Goal: Communication & Community: Answer question/provide support

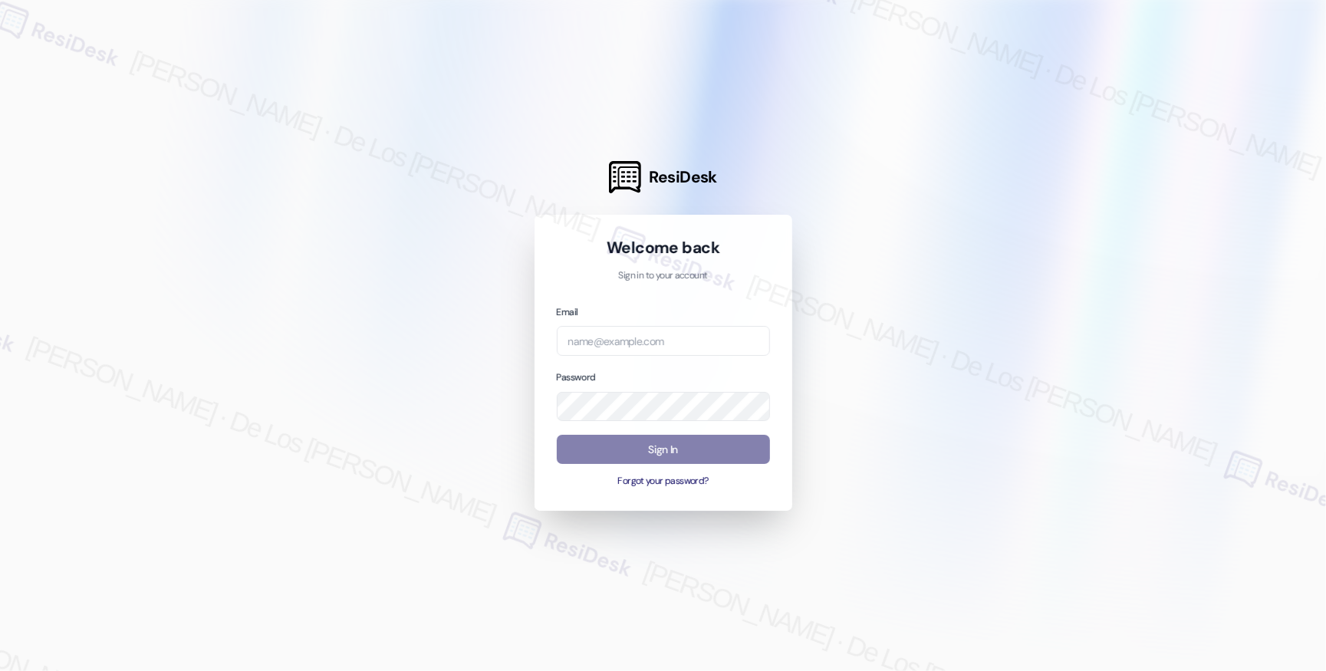
drag, startPoint x: 1154, startPoint y: 155, endPoint x: 989, endPoint y: 226, distance: 179.7
click at [1154, 155] on div at bounding box center [663, 335] width 1326 height 671
click at [703, 344] on input "email" at bounding box center [663, 341] width 213 height 30
paste input "[EMAIL_ADDRESS][DOMAIN_NAME]"
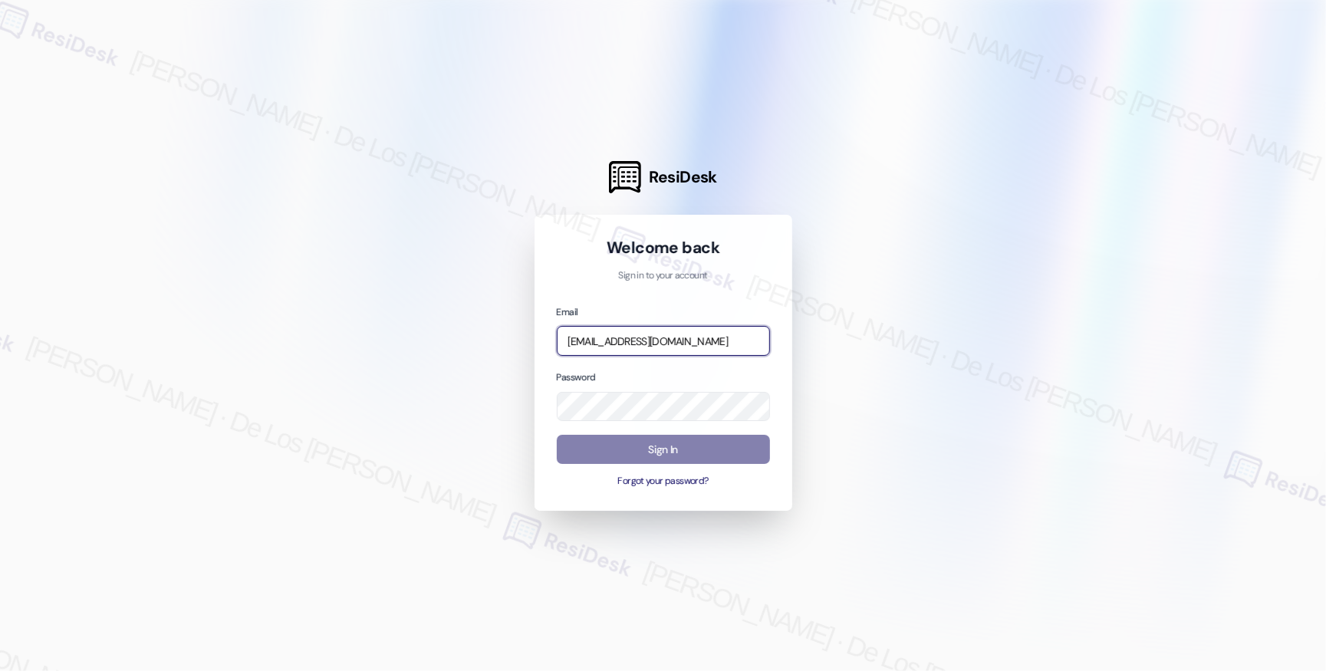
type input "[EMAIL_ADDRESS][DOMAIN_NAME]"
drag, startPoint x: 933, startPoint y: 314, endPoint x: 763, endPoint y: 390, distance: 186.4
click at [932, 314] on div at bounding box center [663, 335] width 1326 height 671
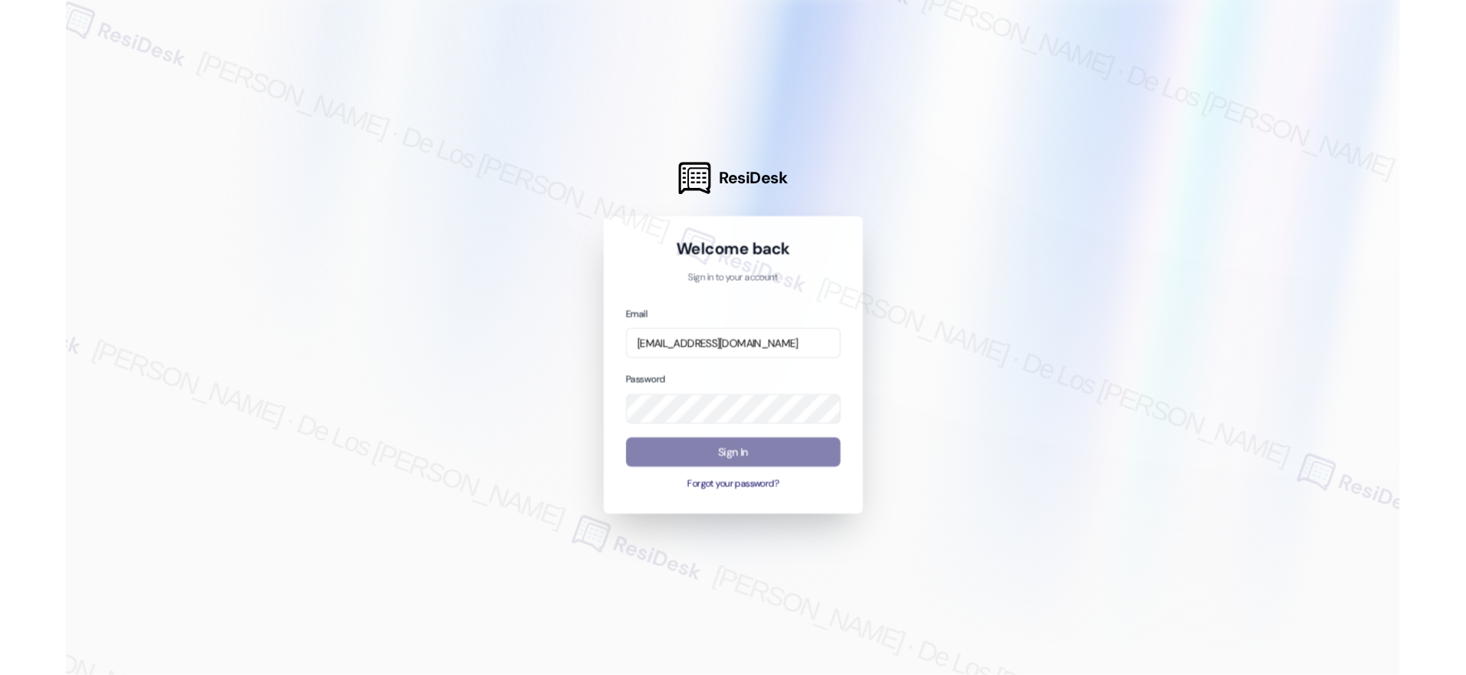
scroll to position [0, 0]
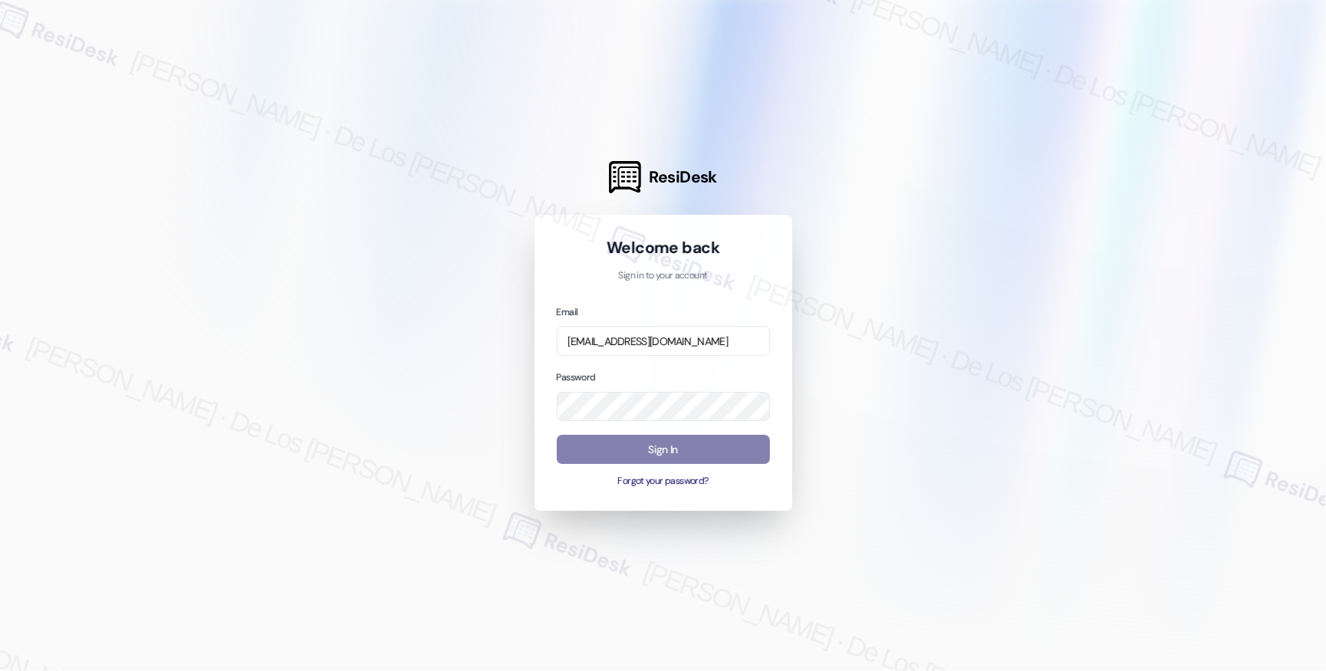
click at [1166, 206] on div at bounding box center [663, 335] width 1326 height 671
drag, startPoint x: 959, startPoint y: 341, endPoint x: 824, endPoint y: 422, distance: 157.6
click at [959, 341] on div at bounding box center [663, 335] width 1326 height 671
click at [749, 443] on button "Sign In" at bounding box center [663, 450] width 213 height 30
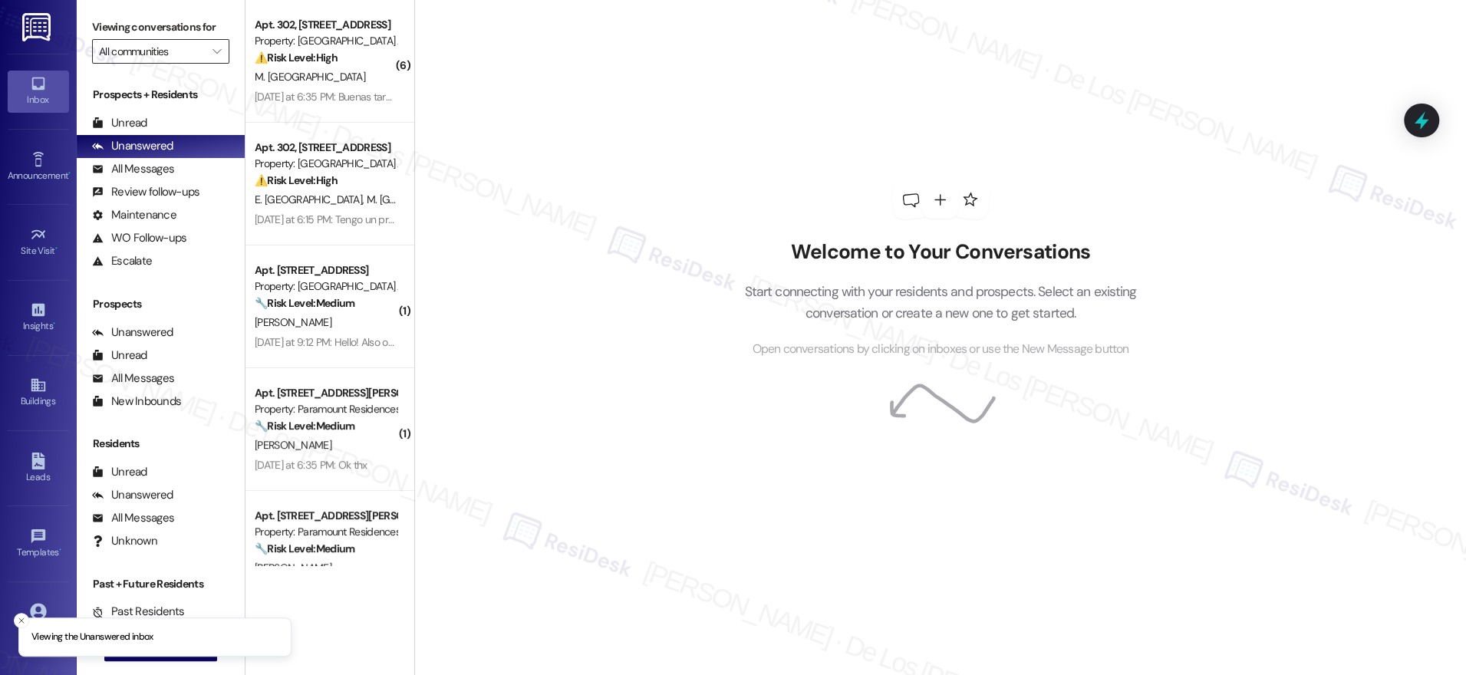
click at [188, 44] on input "All communities" at bounding box center [152, 51] width 106 height 25
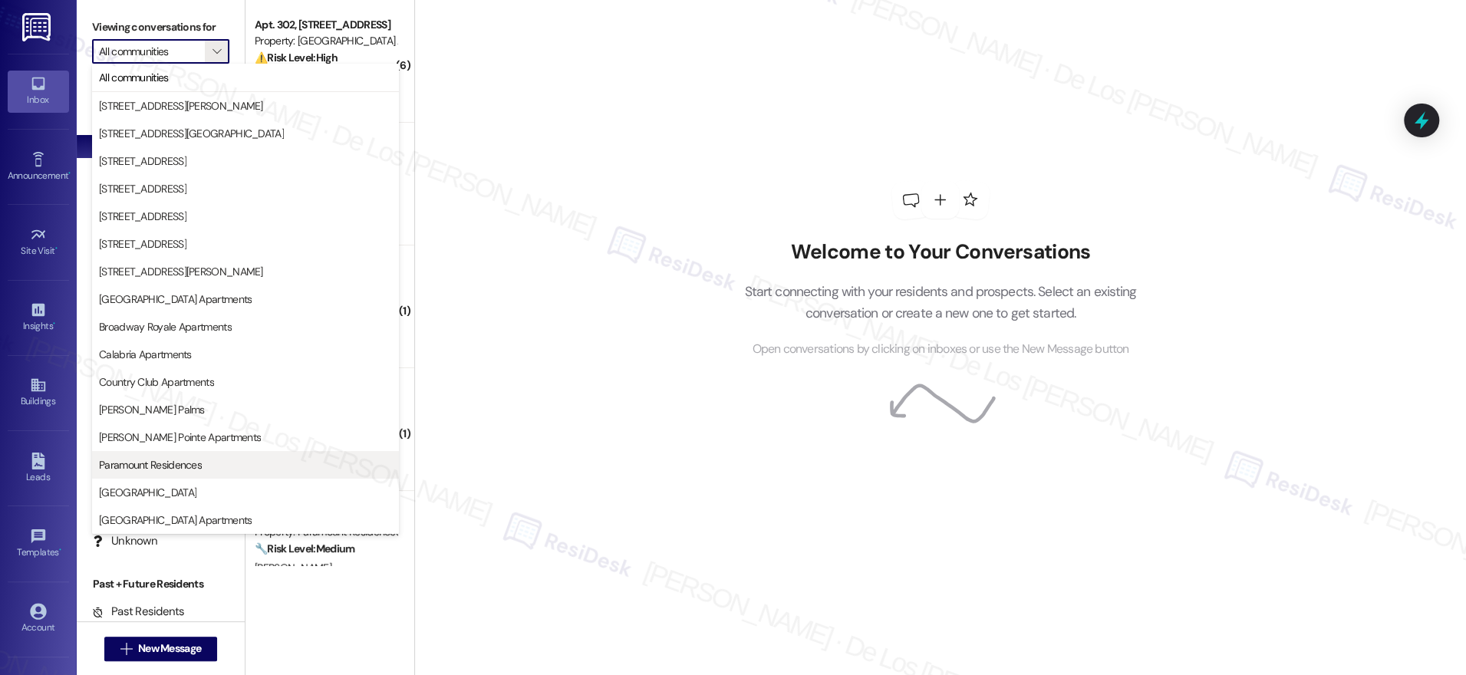
click at [170, 456] on button "Paramount Residences" at bounding box center [245, 465] width 307 height 28
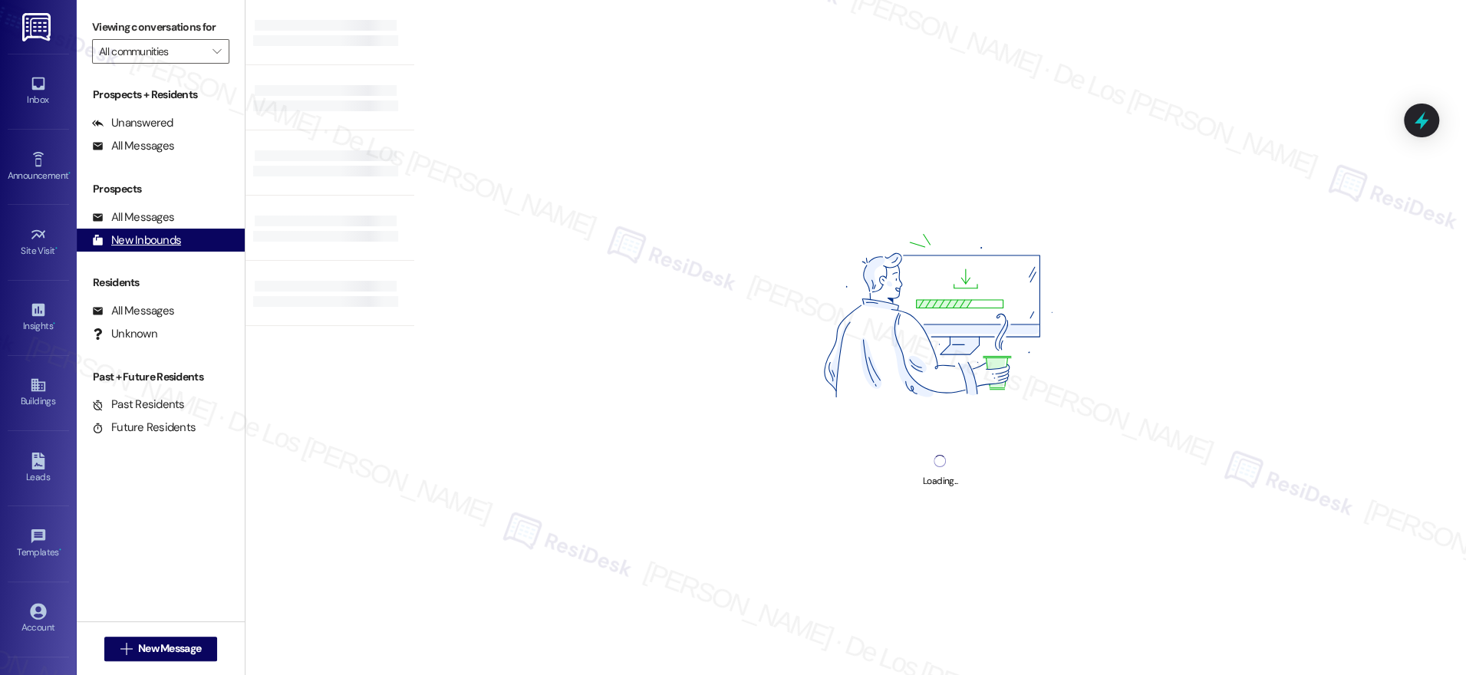
type input "Paramount Residences"
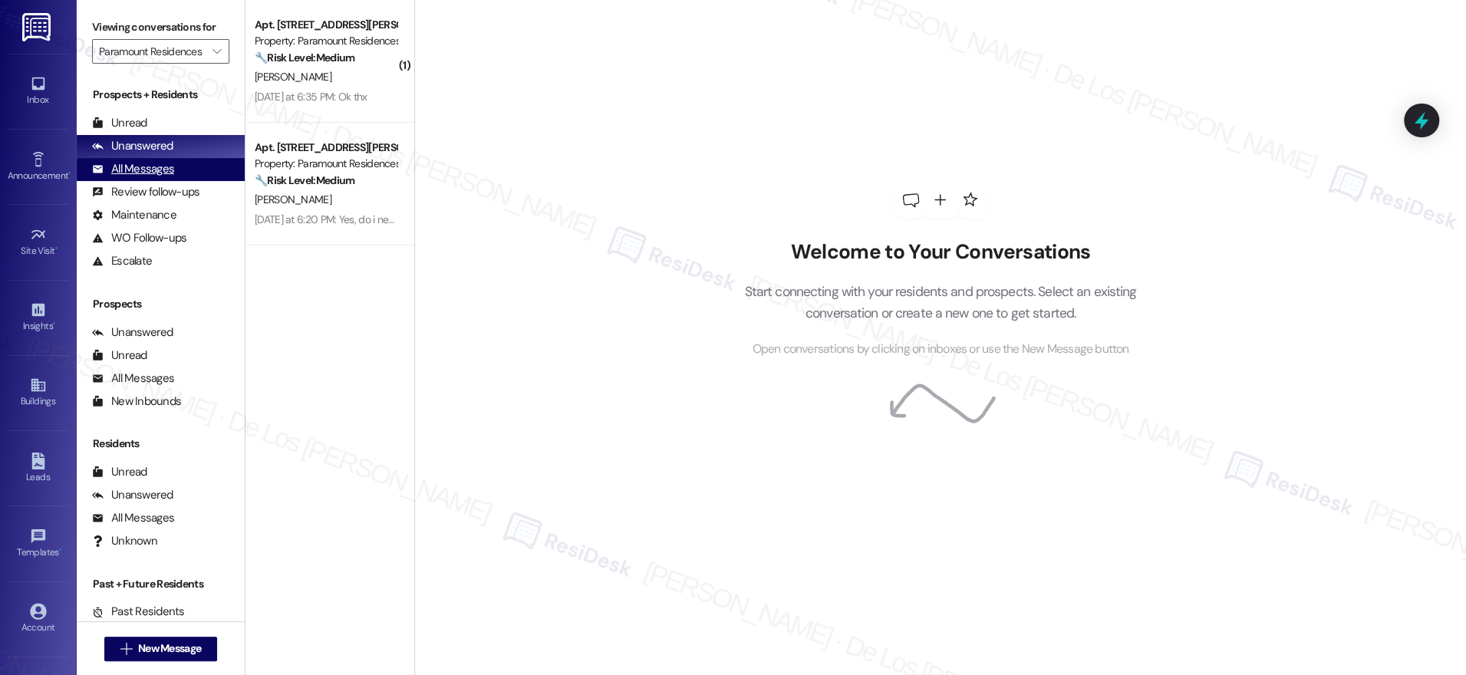
click at [167, 175] on div "All Messages" at bounding box center [133, 169] width 82 height 16
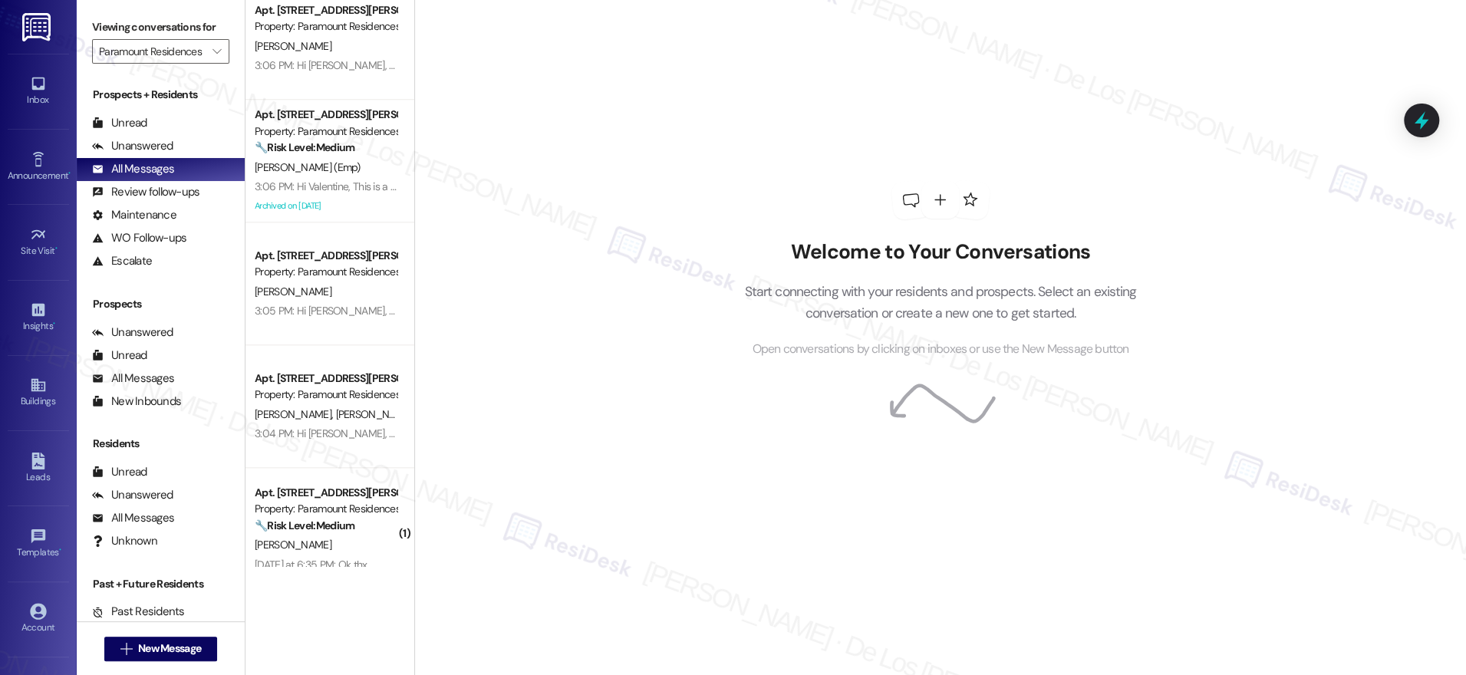
scroll to position [1097, 0]
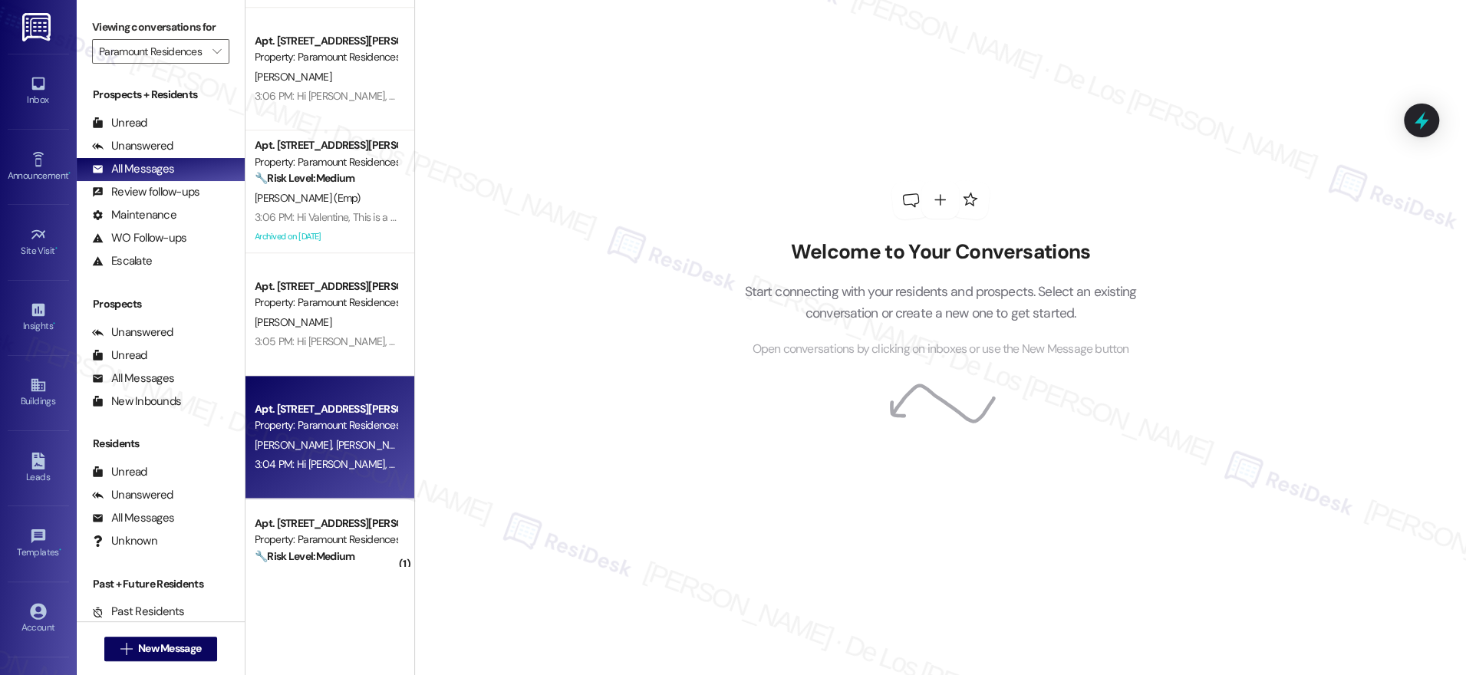
click at [322, 410] on div "Apt. [STREET_ADDRESS][PERSON_NAME]" at bounding box center [326, 409] width 142 height 16
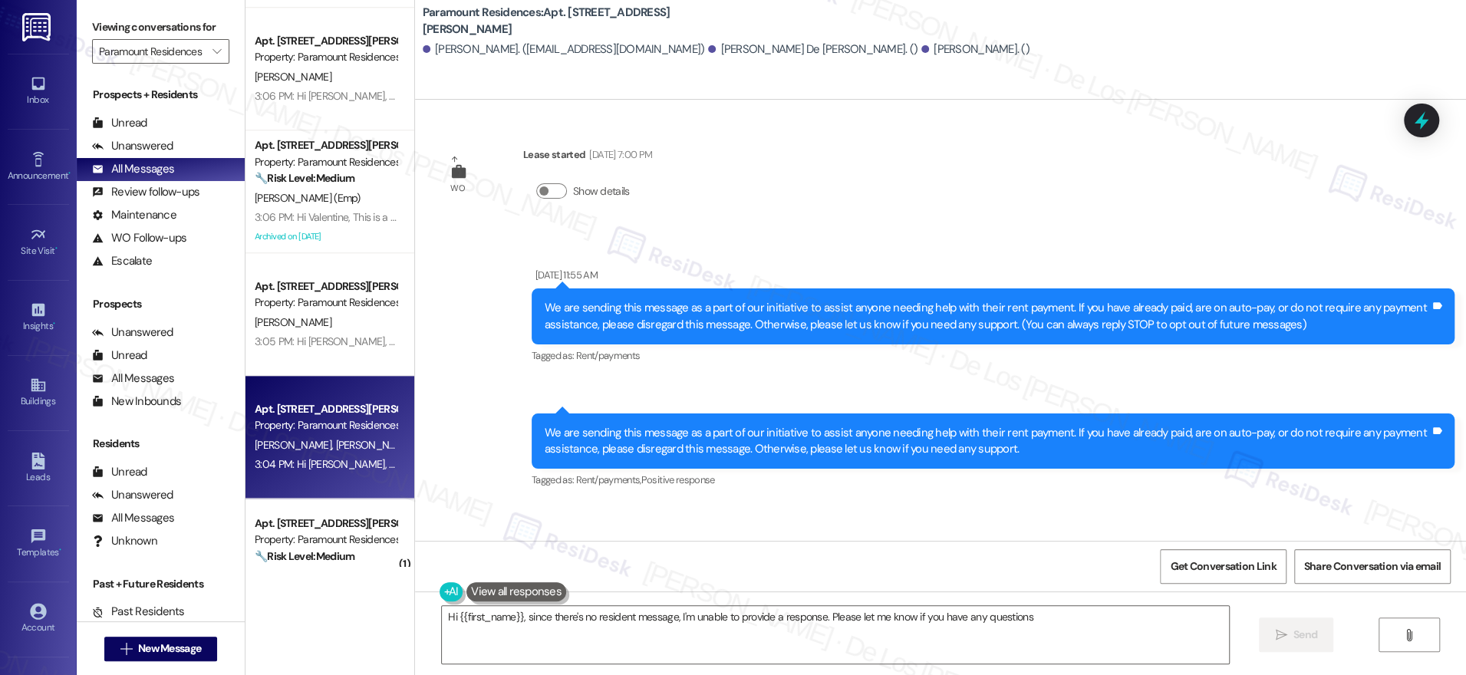
type textarea "Hi {{first_name}}, since there's no resident message, I'm unable to provide a r…"
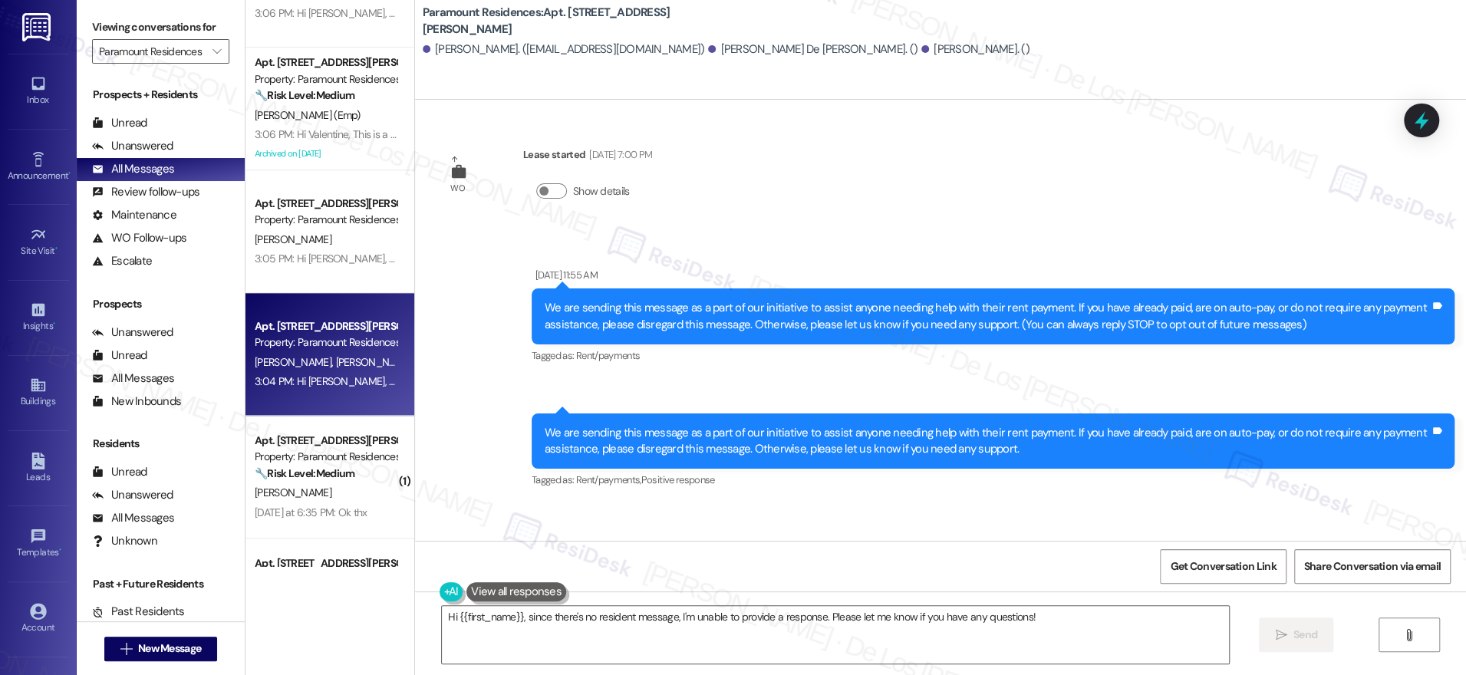
scroll to position [1302, 0]
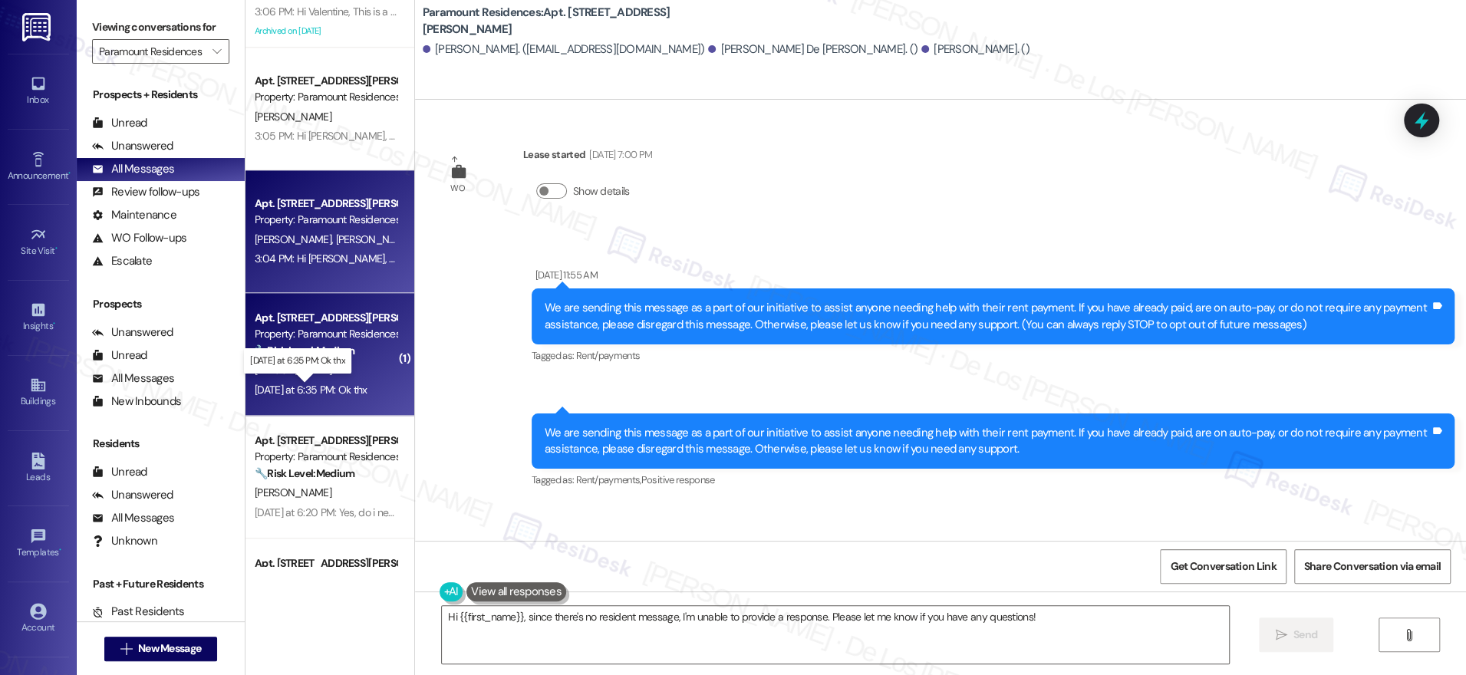
click at [352, 383] on div "[DATE] at 6:35 PM: Ok thx [DATE] at 6:35 PM: Ok thx" at bounding box center [311, 390] width 113 height 14
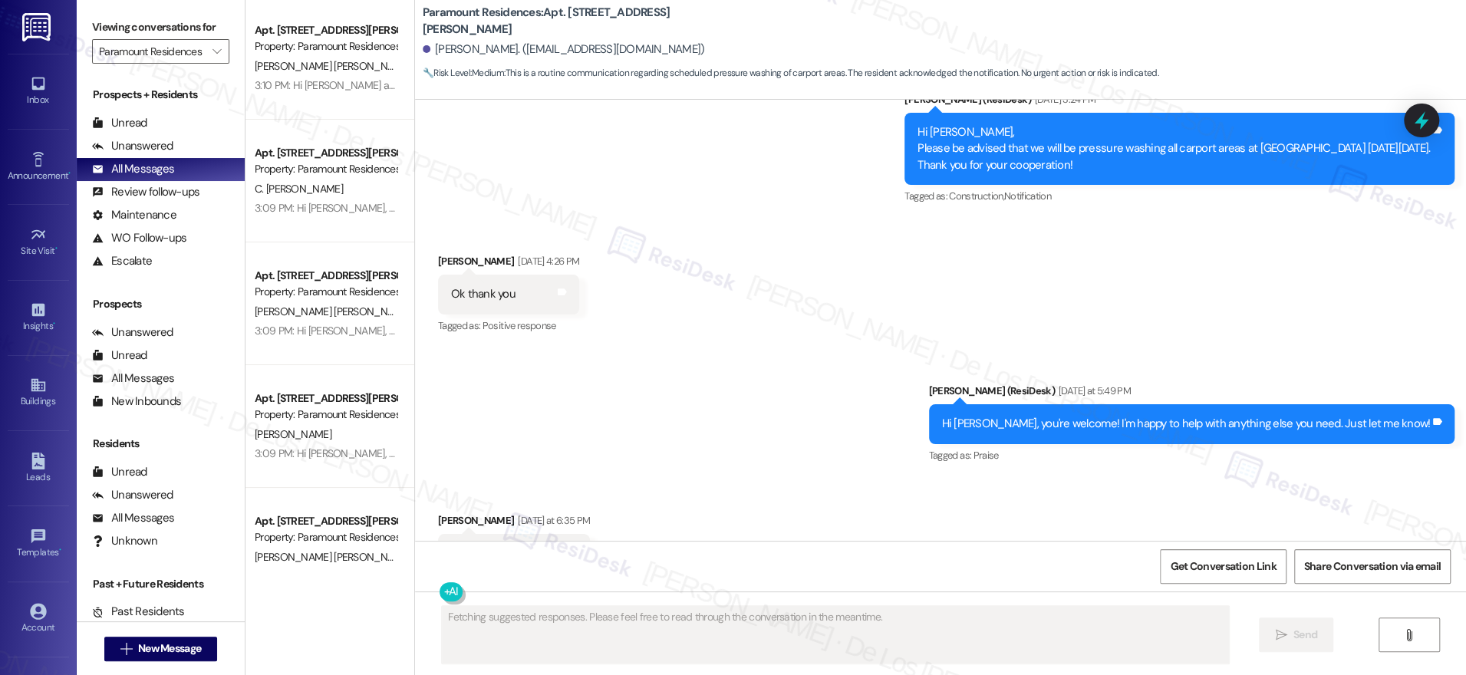
scroll to position [0, 0]
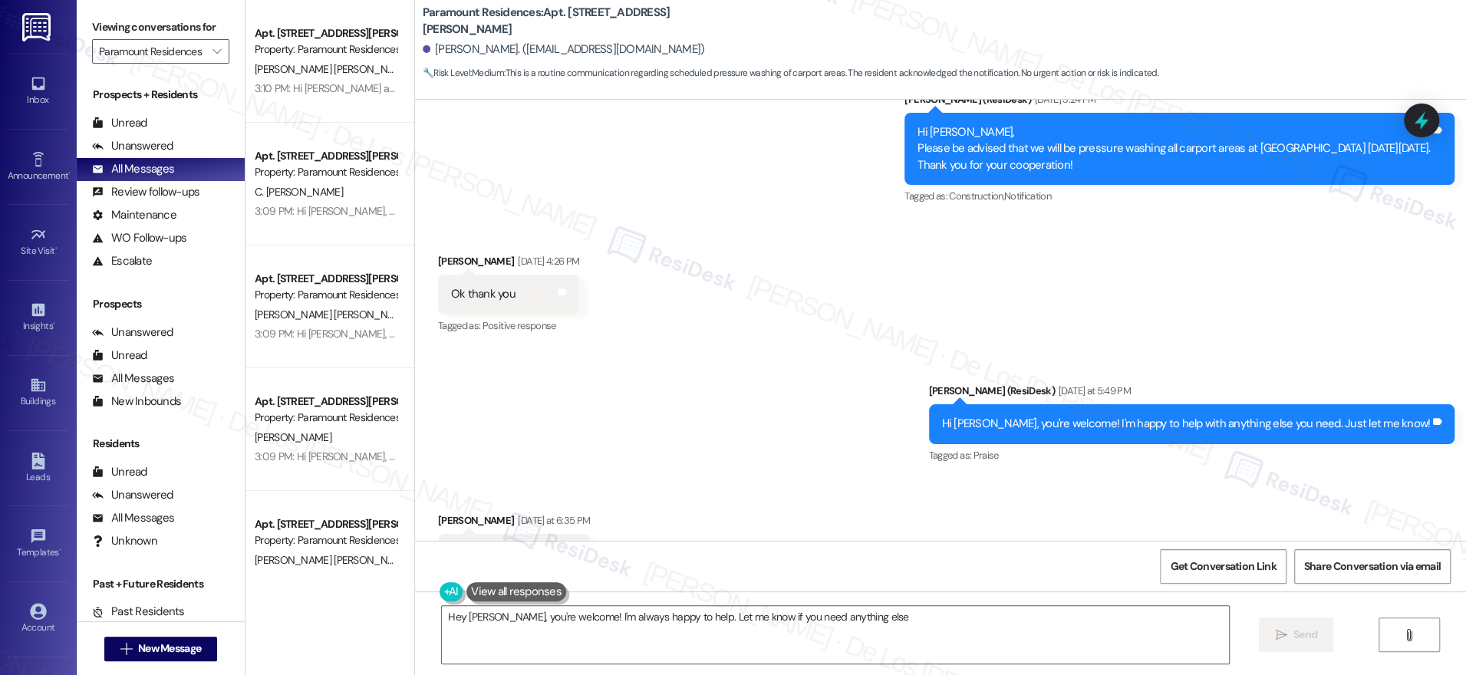
type textarea "Hey [PERSON_NAME], you're welcome! I'm always happy to help. Let me know if you…"
click at [178, 643] on span "New Message" at bounding box center [169, 648] width 63 height 16
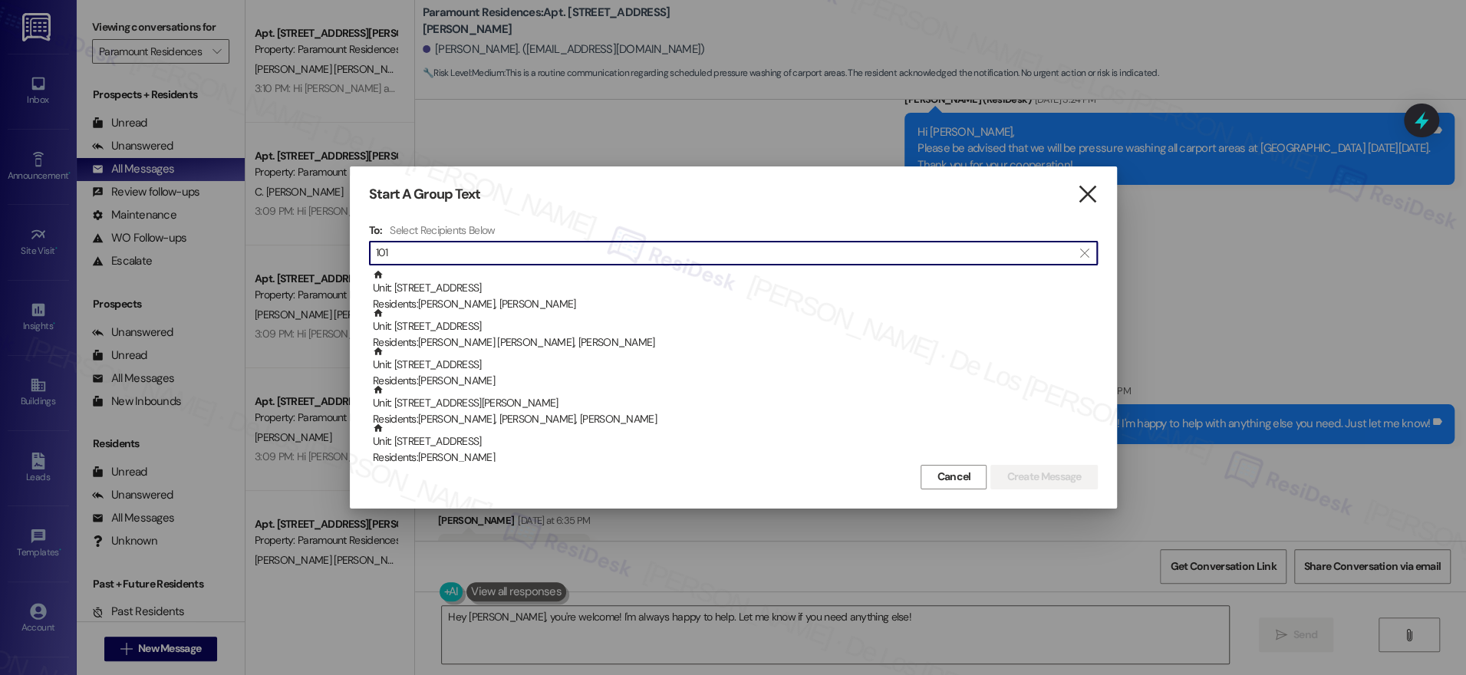
type input "101"
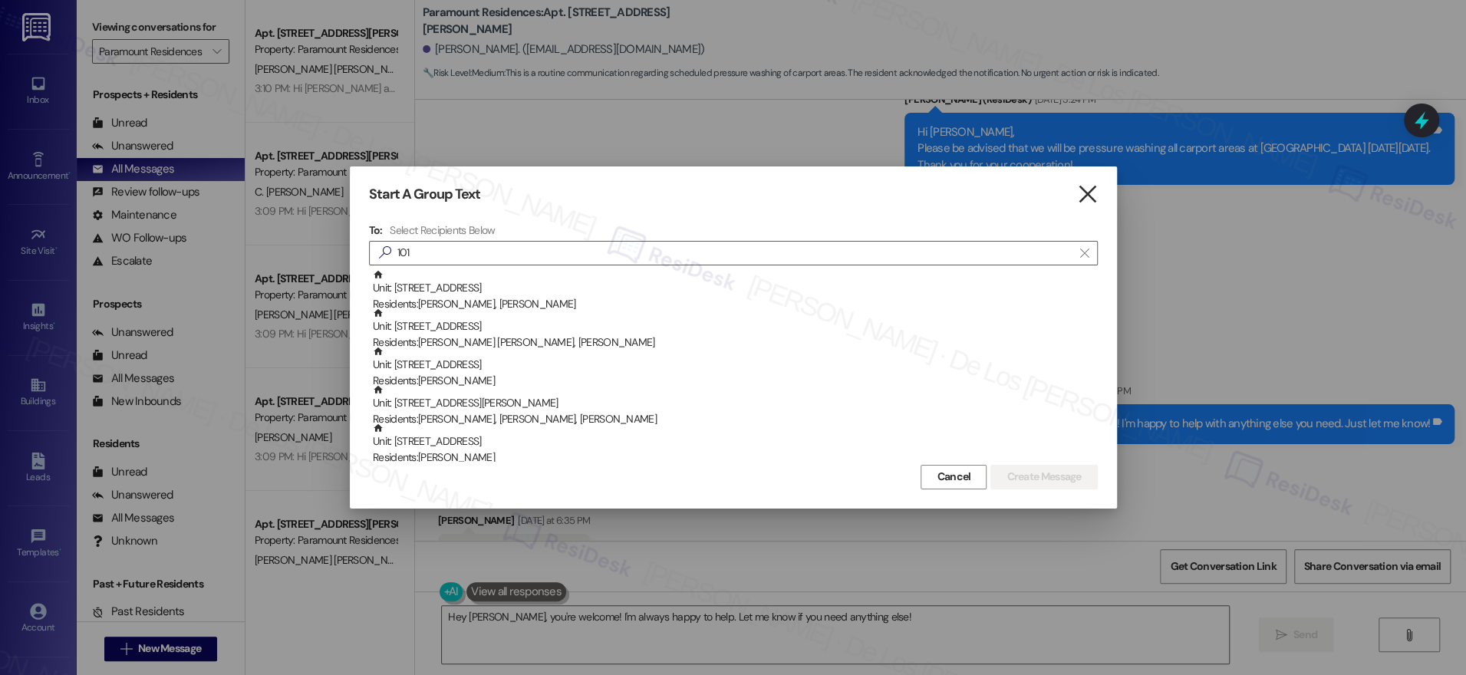
click at [1082, 186] on icon "" at bounding box center [1087, 194] width 21 height 16
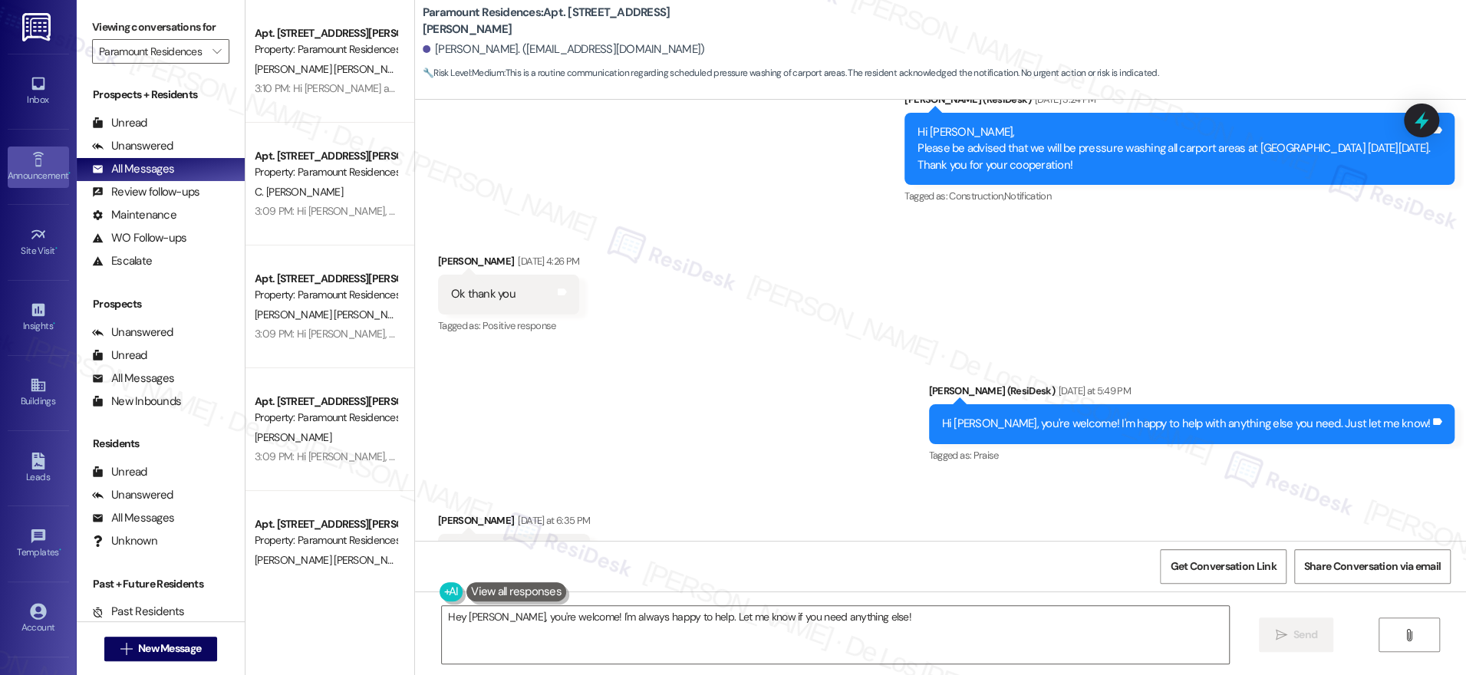
click at [32, 182] on div "Announcement •" at bounding box center [38, 175] width 77 height 15
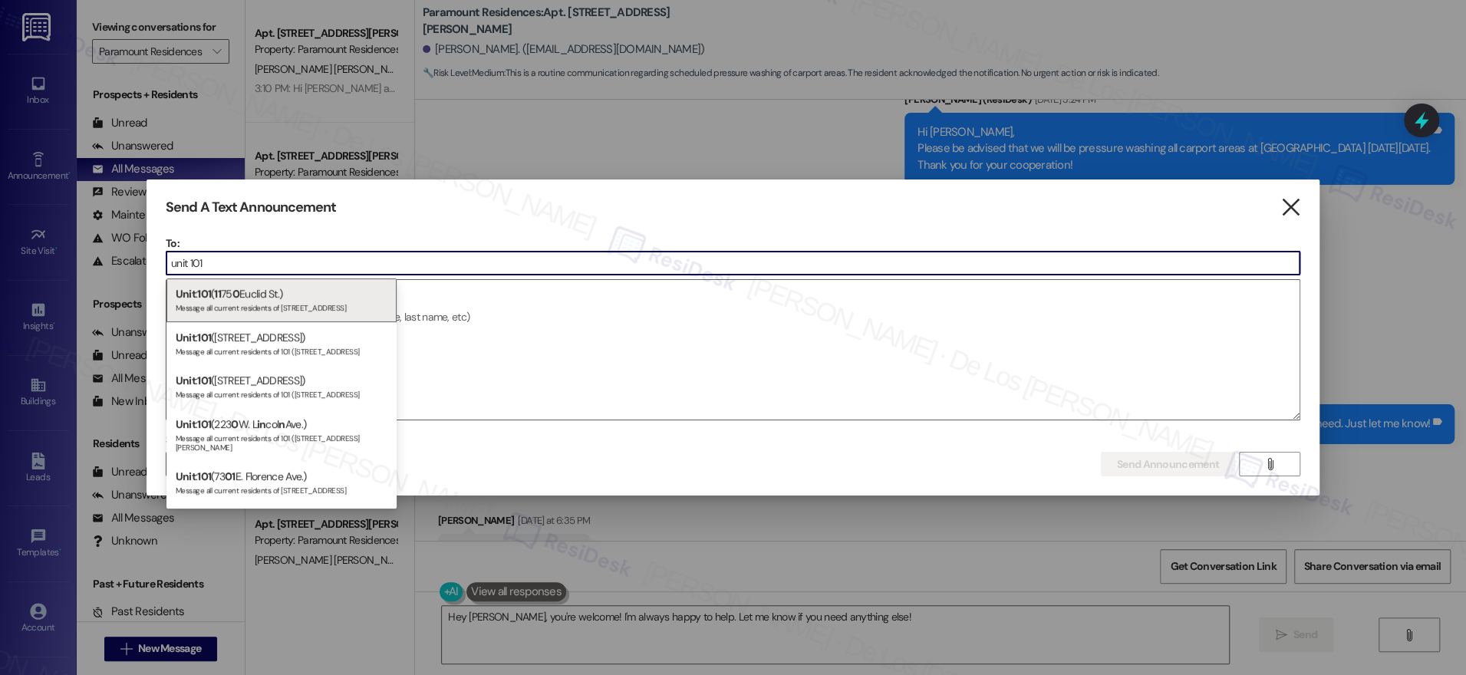
type input "unit 101"
click at [1292, 206] on icon "" at bounding box center [1289, 207] width 21 height 16
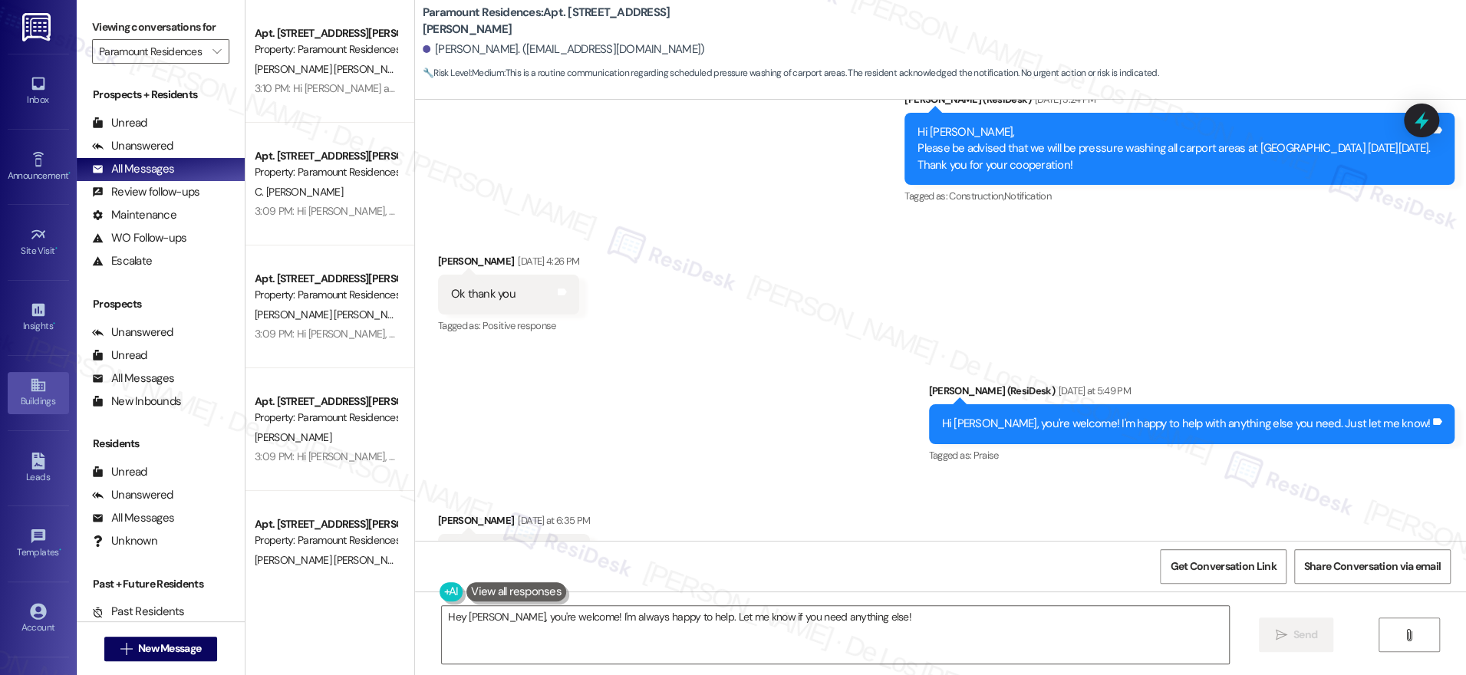
click at [43, 381] on icon at bounding box center [38, 385] width 17 height 17
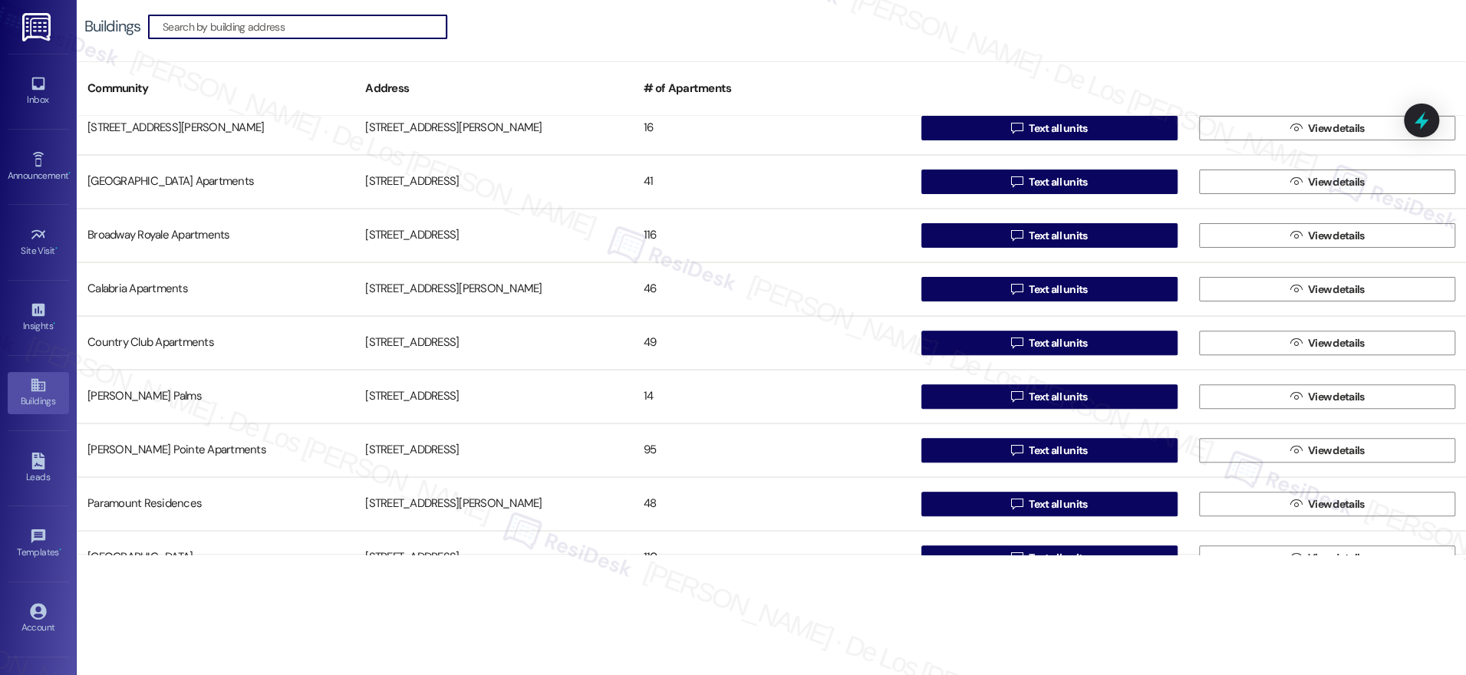
scroll to position [420, 0]
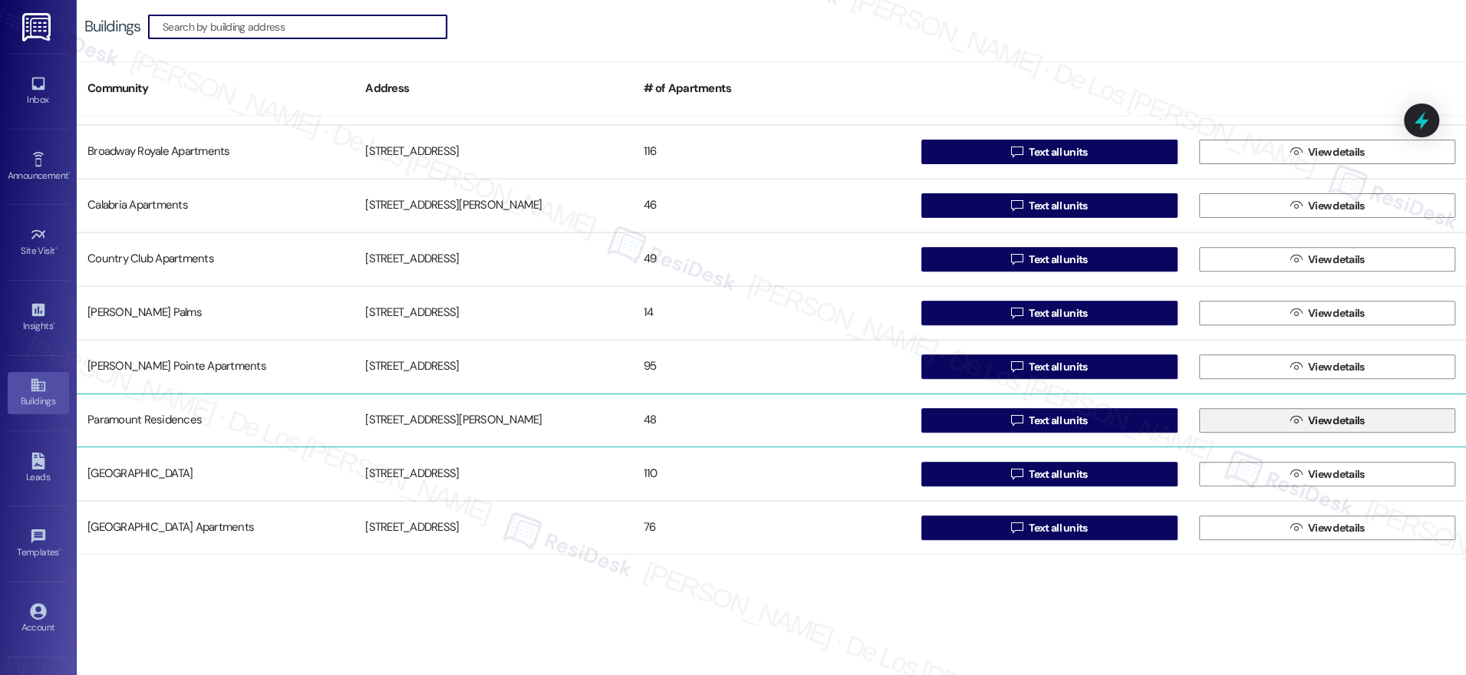
click at [1294, 422] on icon "" at bounding box center [1295, 420] width 12 height 12
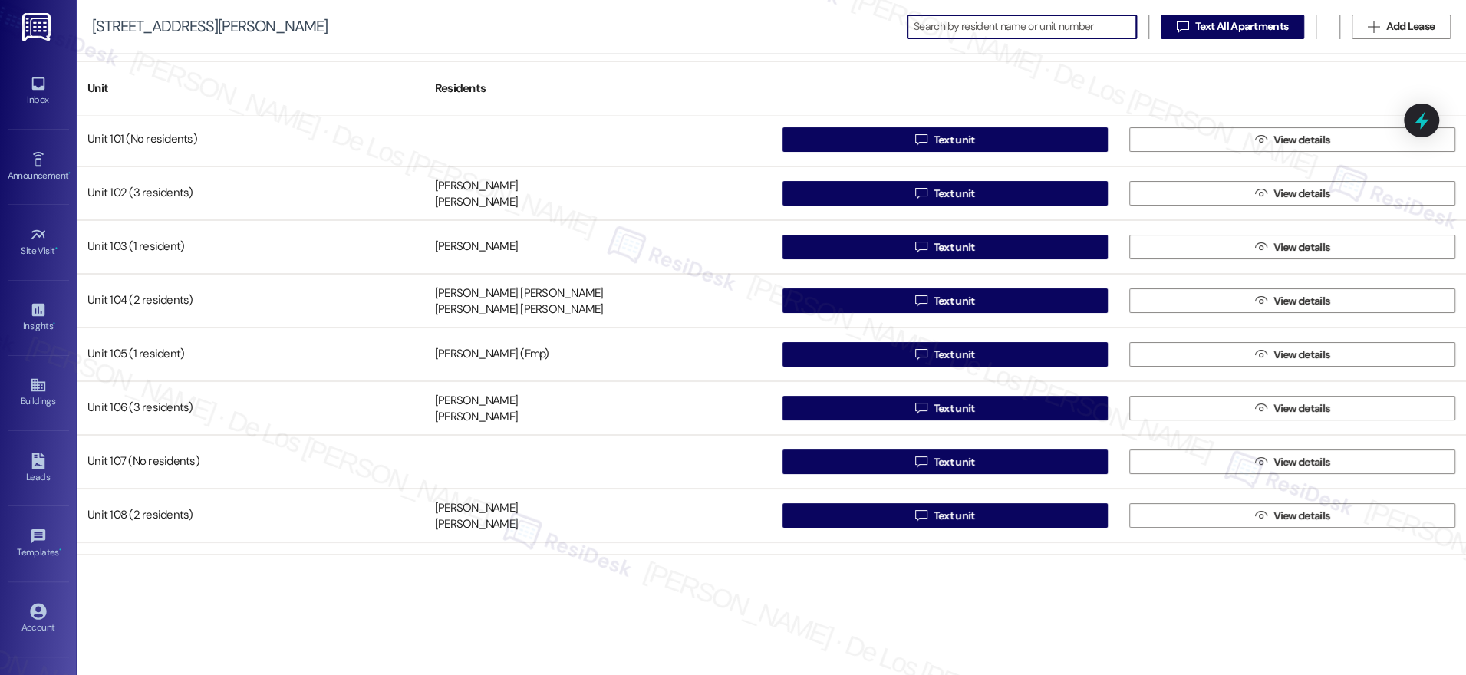
scroll to position [4, 0]
